Goal: Task Accomplishment & Management: Use online tool/utility

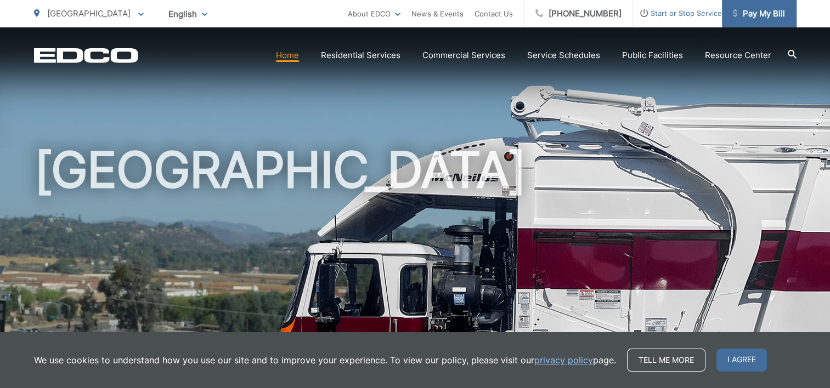
click at [775, 9] on span "Pay My Bill" at bounding box center [759, 13] width 52 height 13
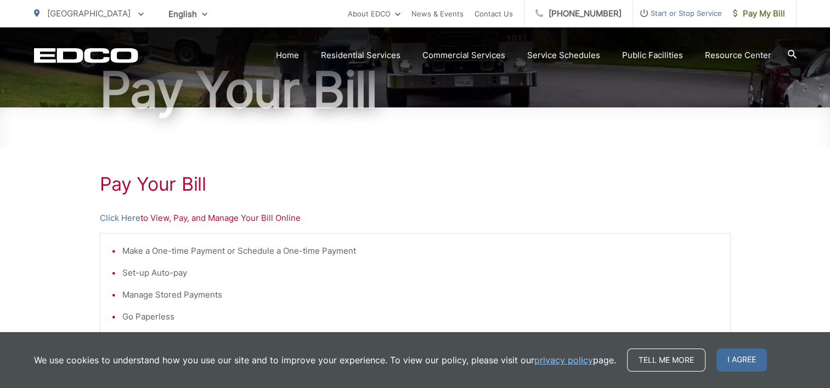
scroll to position [147, 0]
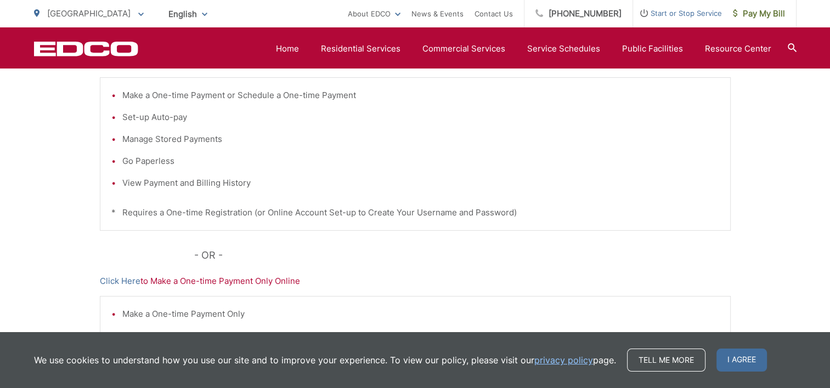
click at [244, 231] on div "Pay Your Bill Click Here to View, Pay, and Manage Your Bill Online Make a One-t…" at bounding box center [415, 198] width 631 height 493
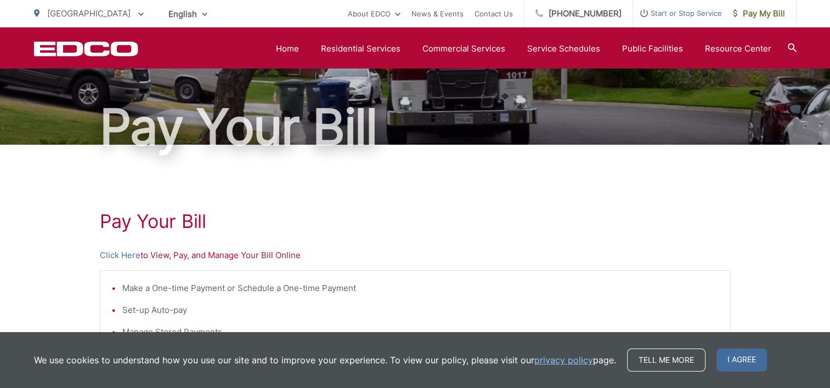
scroll to position [72, 0]
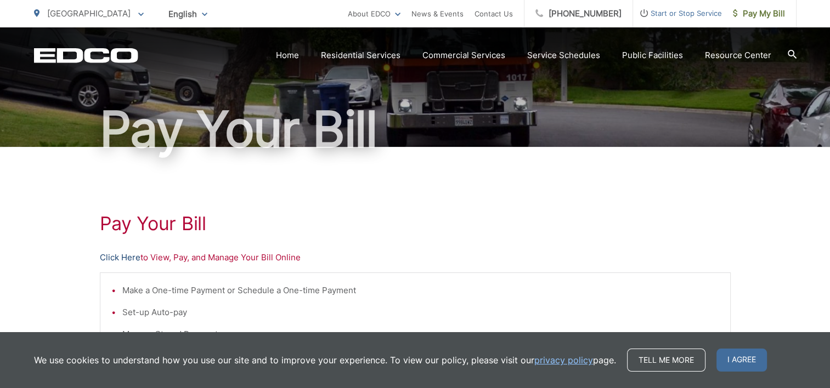
click at [130, 258] on link "Click Here" at bounding box center [120, 257] width 41 height 13
